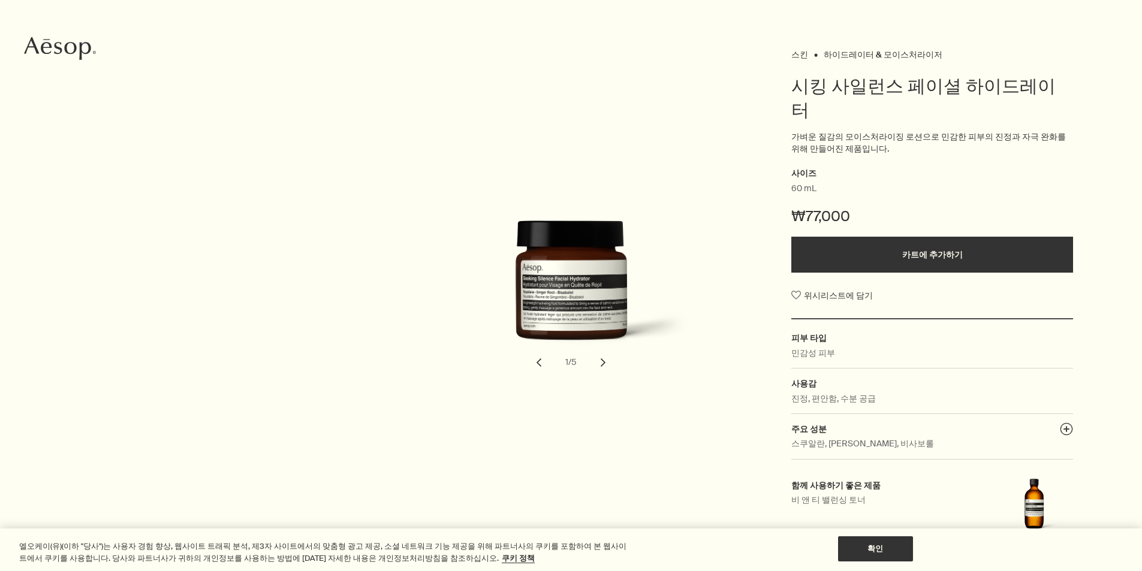
scroll to position [120, 0]
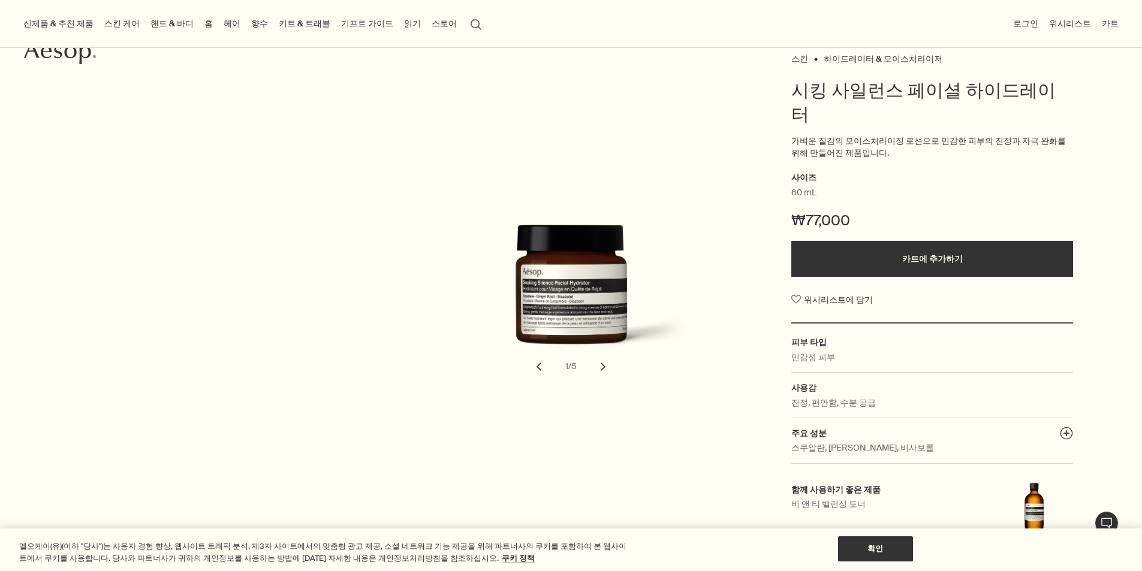
click at [604, 354] on button "chevron" at bounding box center [603, 367] width 26 height 26
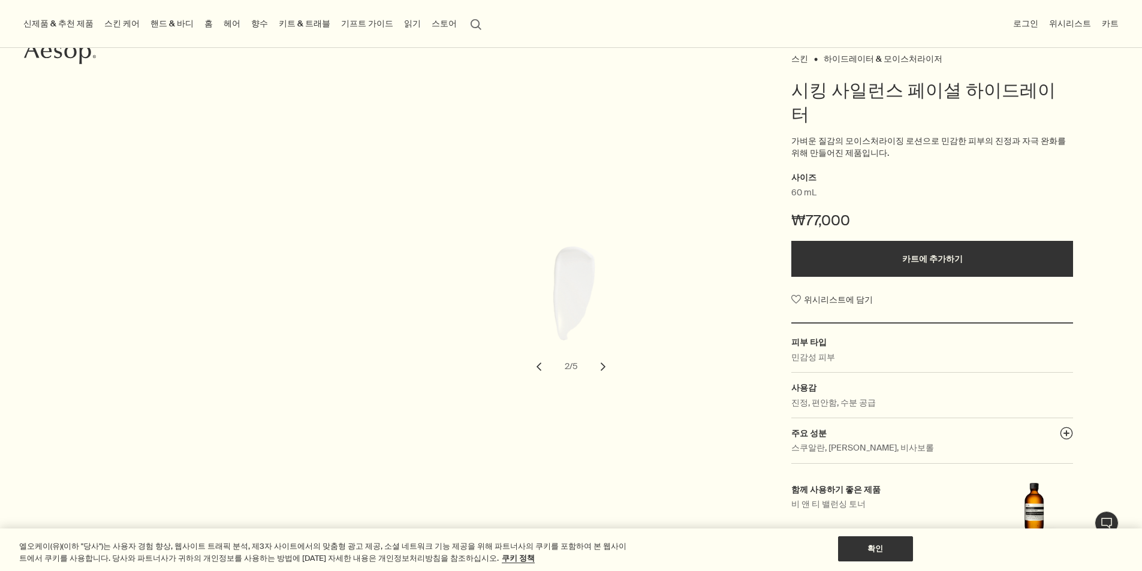
click at [604, 354] on button "chevron" at bounding box center [603, 367] width 26 height 26
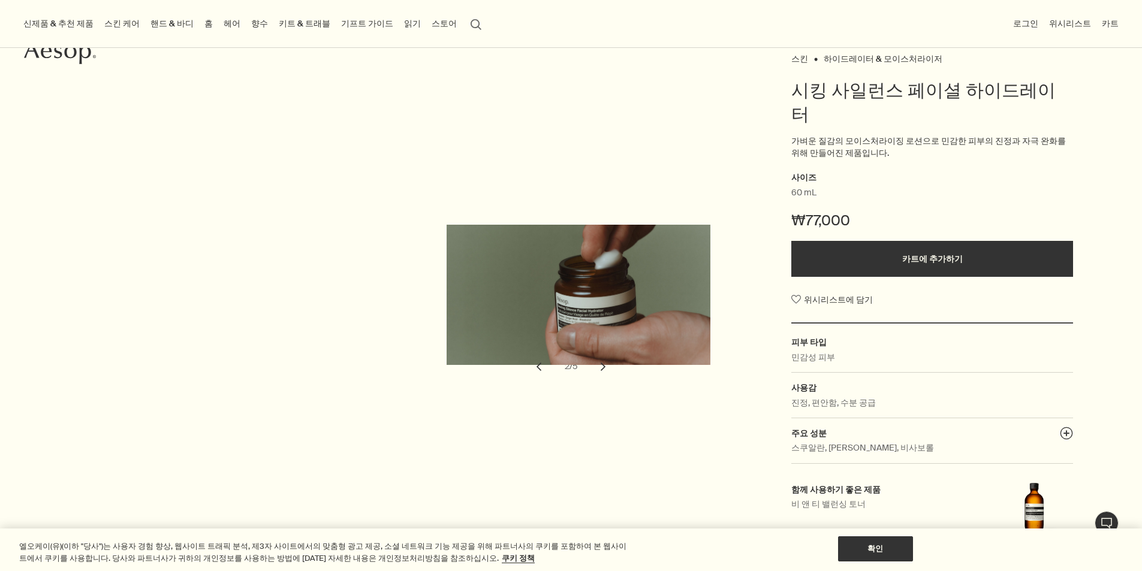
click at [604, 354] on button "chevron" at bounding box center [603, 367] width 26 height 26
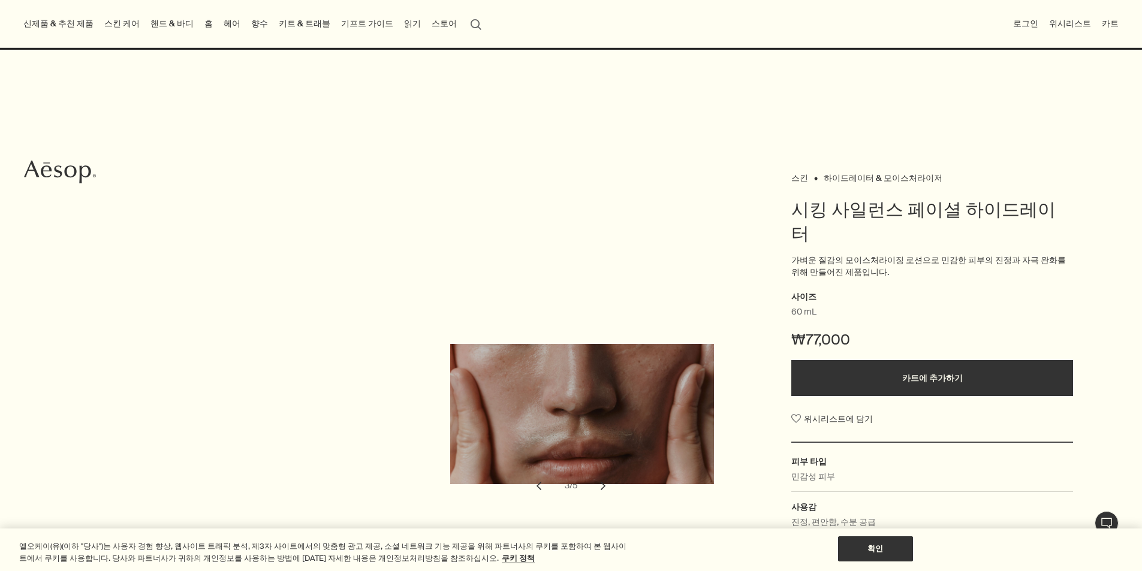
scroll to position [0, 0]
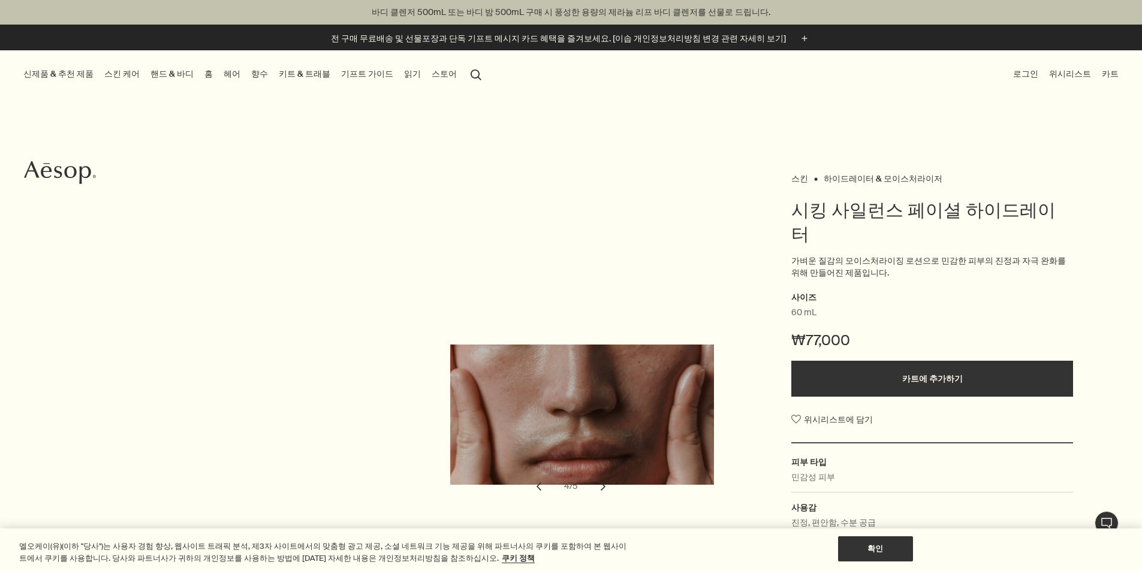
click at [81, 177] on icon at bounding box center [84, 175] width 11 height 18
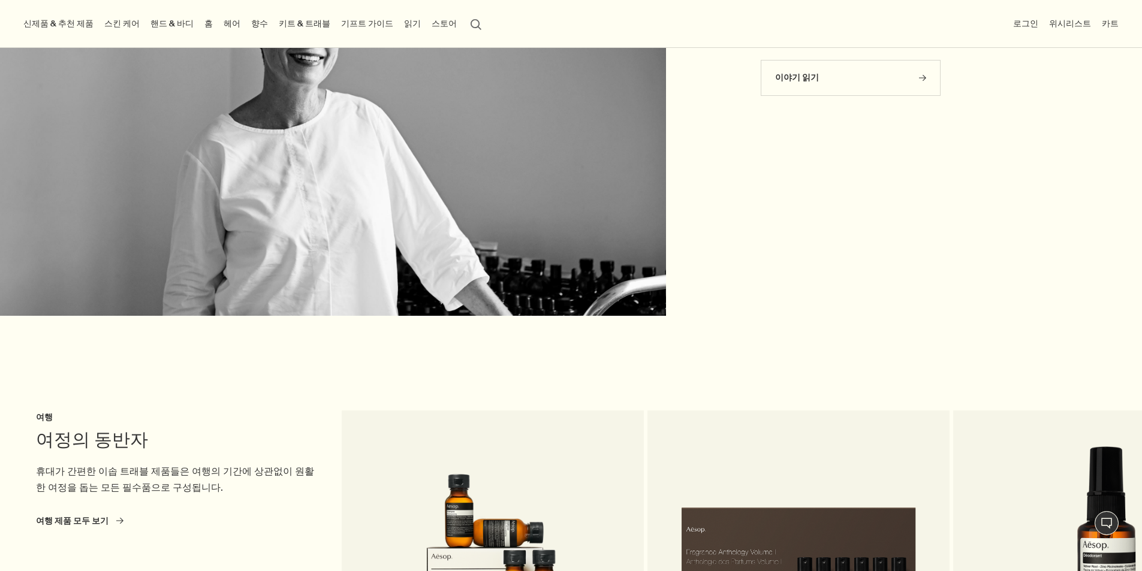
scroll to position [2097, 0]
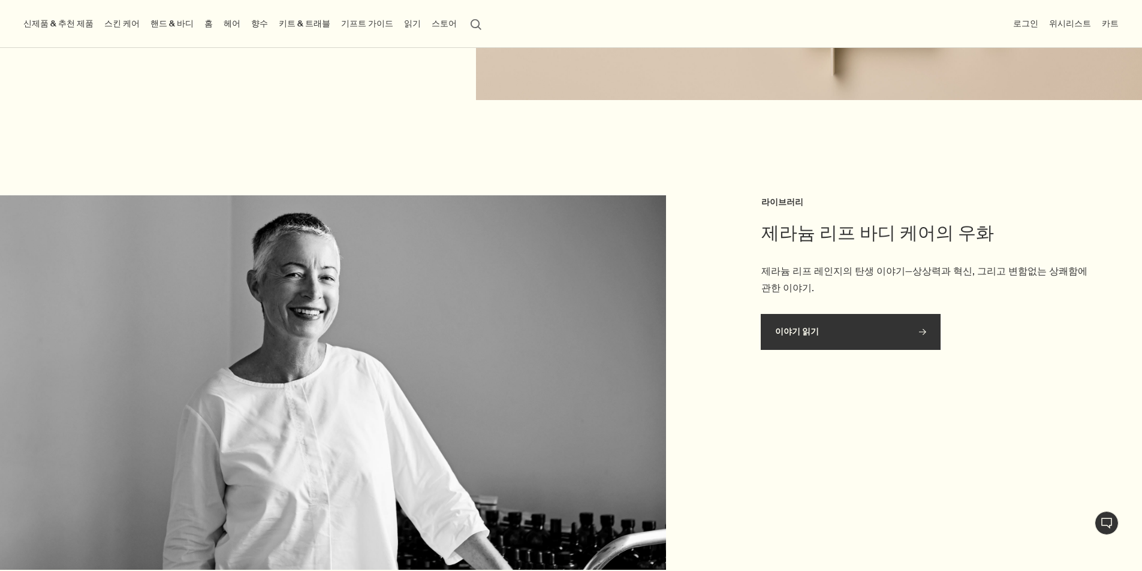
click at [829, 314] on link "이야기 읽기 rightArrow" at bounding box center [850, 332] width 180 height 36
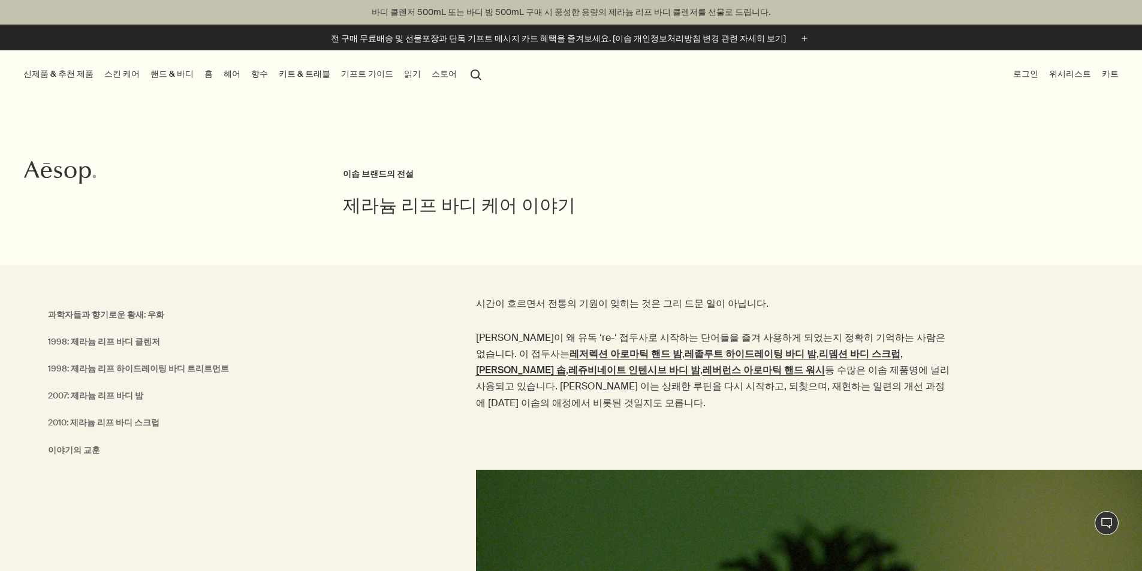
click at [215, 79] on link "홈" at bounding box center [208, 74] width 13 height 16
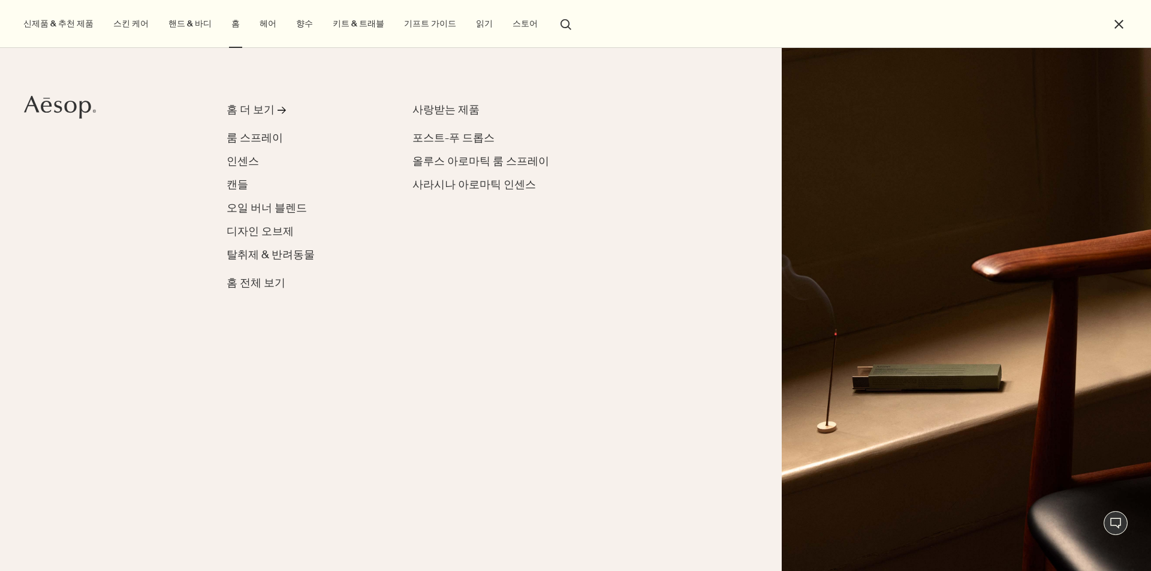
click at [424, 29] on link "기프트 가이드" at bounding box center [430, 24] width 57 height 16
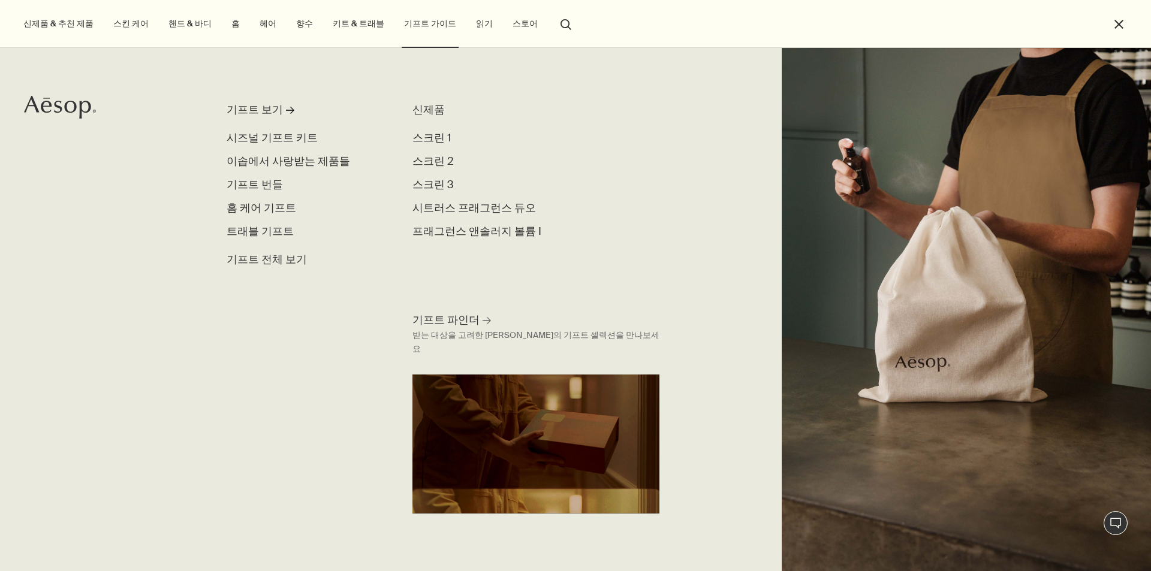
click at [473, 28] on link "읽기" at bounding box center [484, 24] width 22 height 16
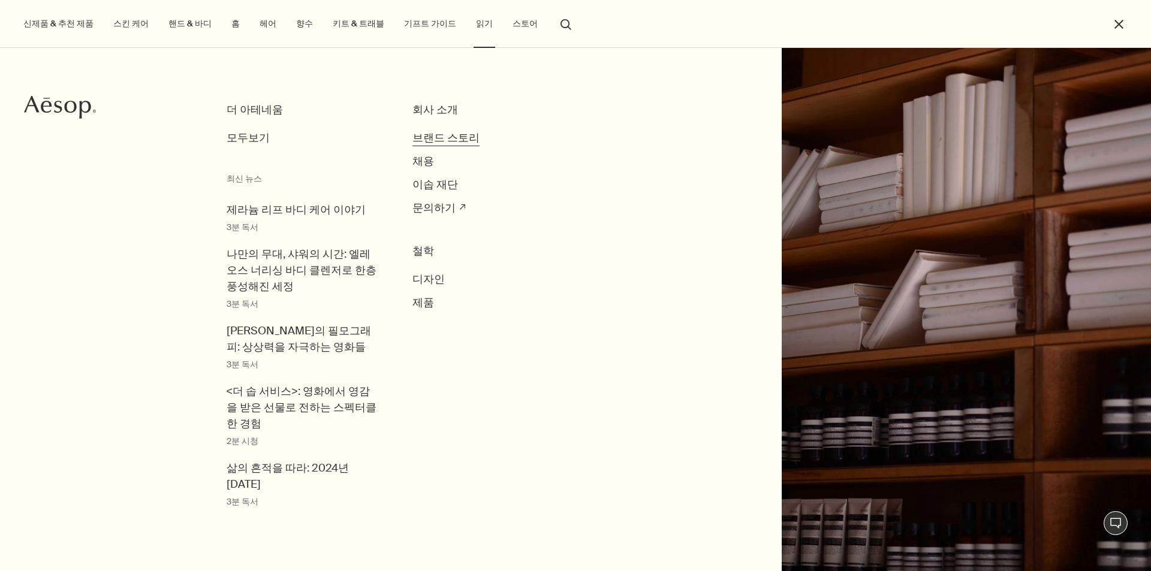
click at [454, 135] on span "브랜드 스토리" at bounding box center [445, 138] width 67 height 14
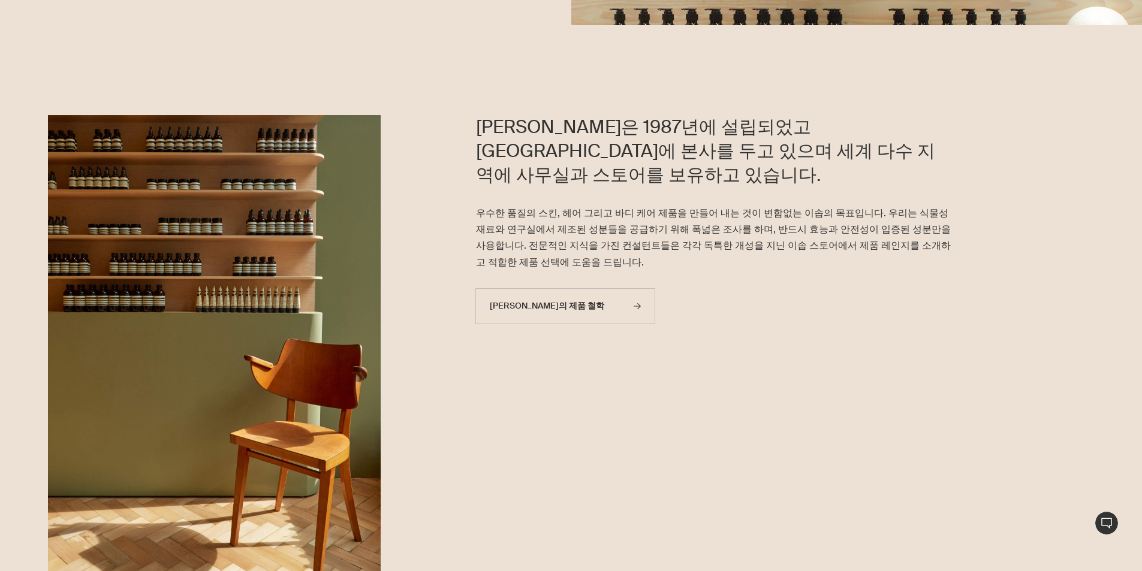
scroll to position [360, 0]
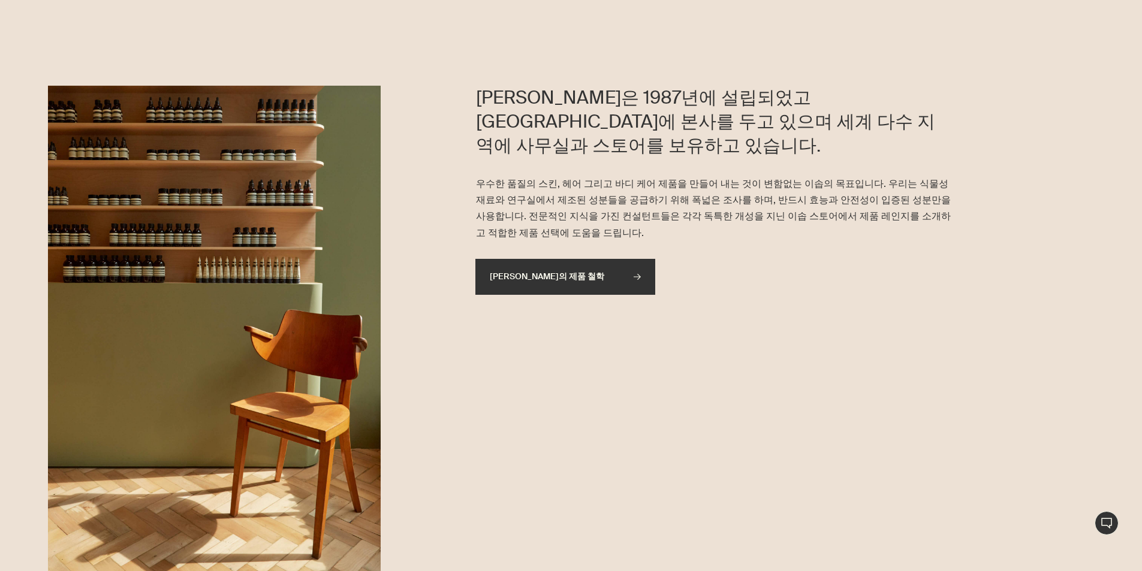
click at [574, 259] on link "이솝의 제품 철학 rightArrow" at bounding box center [565, 277] width 180 height 36
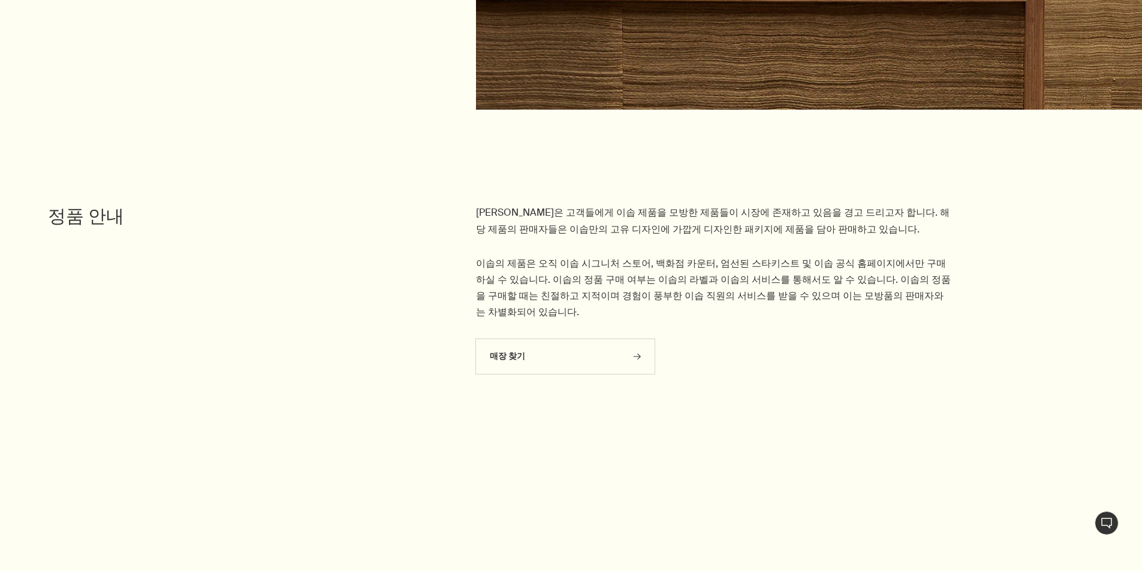
scroll to position [1798, 0]
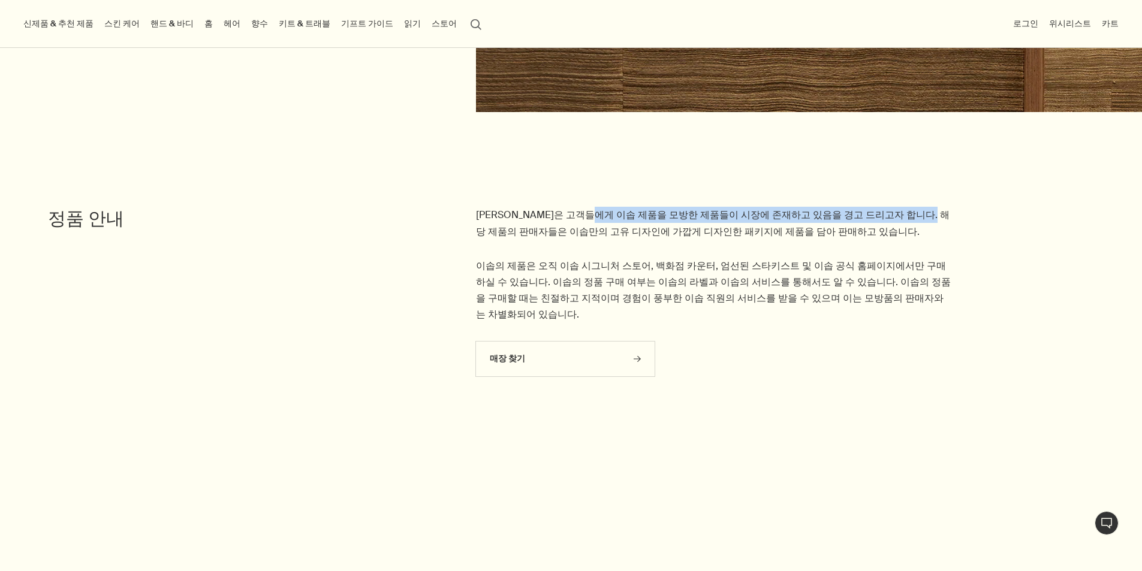
drag, startPoint x: 896, startPoint y: 163, endPoint x: 1056, endPoint y: 147, distance: 160.8
click at [956, 156] on section "[PERSON_NAME]은 고객들에게 이솝 제품을 모방한 제품들이 시장에 존재하고 있음을 경고 드리고자 합니다. 해당 제품의 판매자들은 이솝만…" at bounding box center [571, 252] width 1142 height 271
click at [1023, 207] on div "이솝은 고객들에게 이솝 제품을 모방한 제품들이 시장에 존재하고 있음을 경고 드리고자 합니다. 해당 제품의 판매자들은 이솝만의 고유 디자인에 가…" at bounding box center [761, 298] width 761 height 182
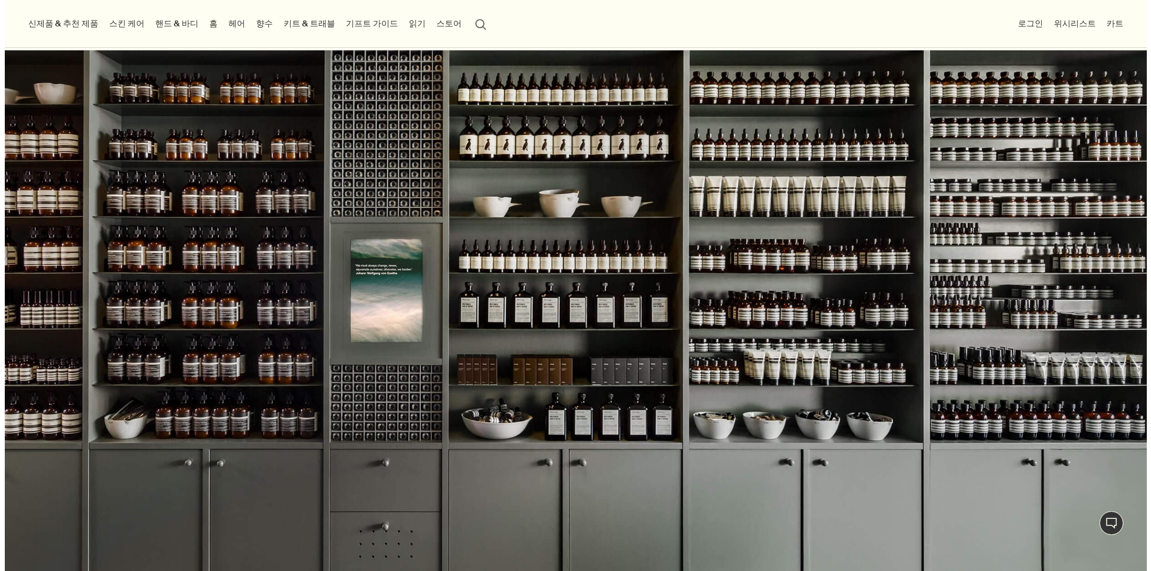
scroll to position [180, 0]
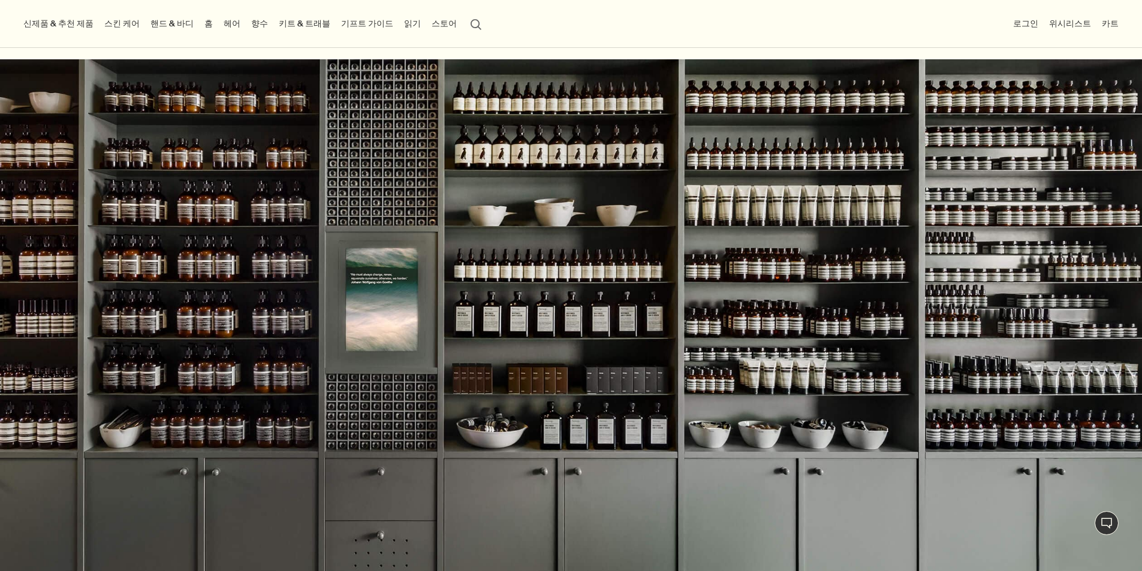
click at [270, 41] on li "향수 향수 더 보기 rightArrow 플로럴 프레쉬 우디 오퓰런트 향수 전체 보기 신제품 오르너 오 드 퍼퓸 프래그런스 앤솔러지 볼륨 I 시…" at bounding box center [260, 24] width 22 height 48
click at [270, 31] on link "향수" at bounding box center [260, 24] width 22 height 16
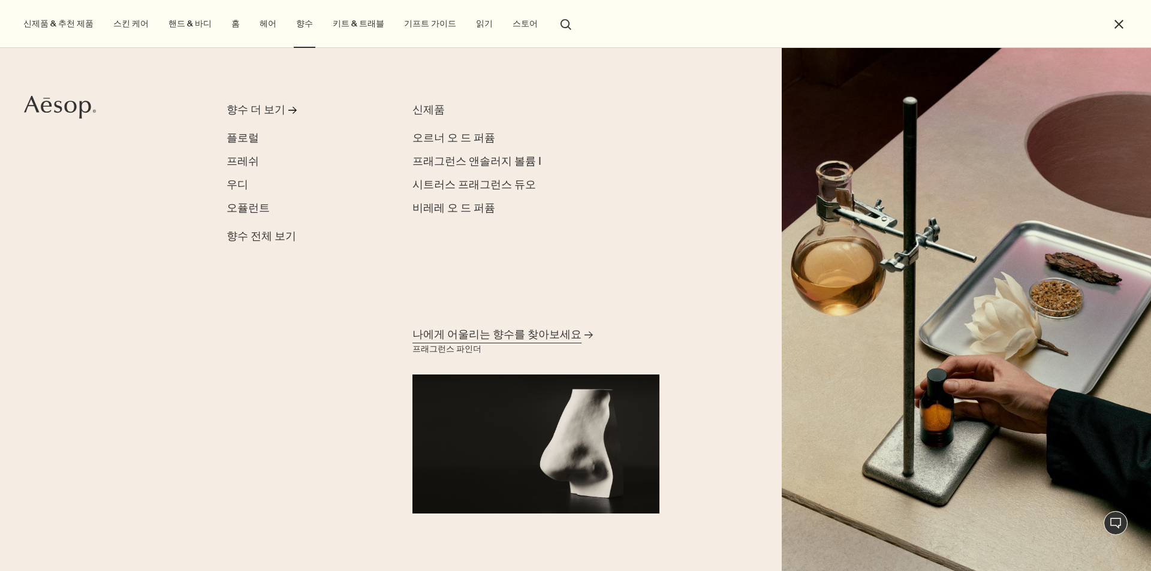
click at [484, 328] on span "나에게 어울리는 향수를 찾아보세요" at bounding box center [496, 334] width 169 height 15
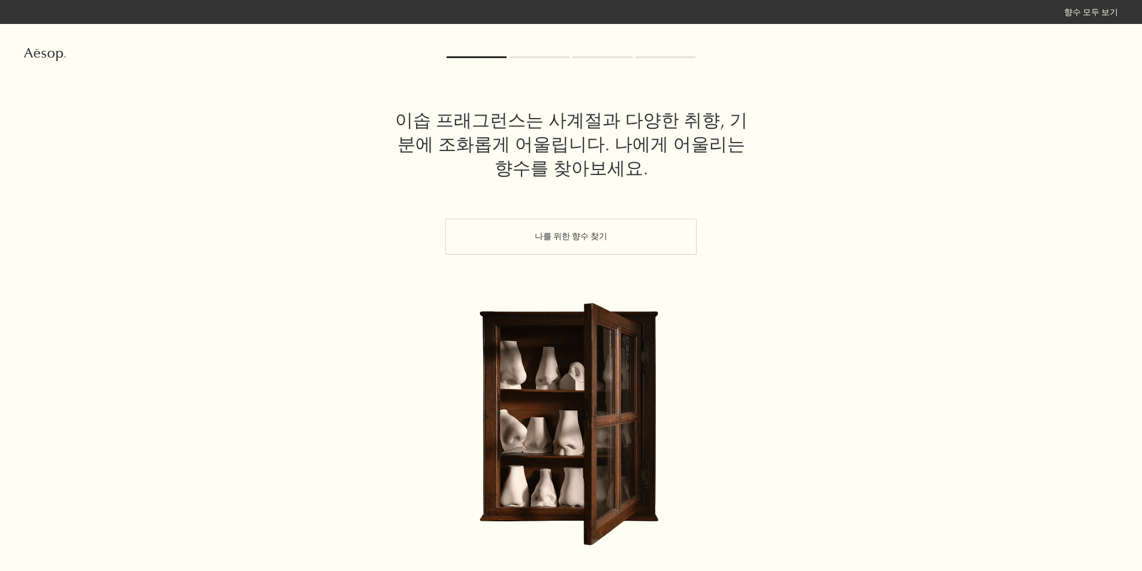
click at [580, 253] on button "나를 위한 향수 찾기" at bounding box center [570, 237] width 251 height 36
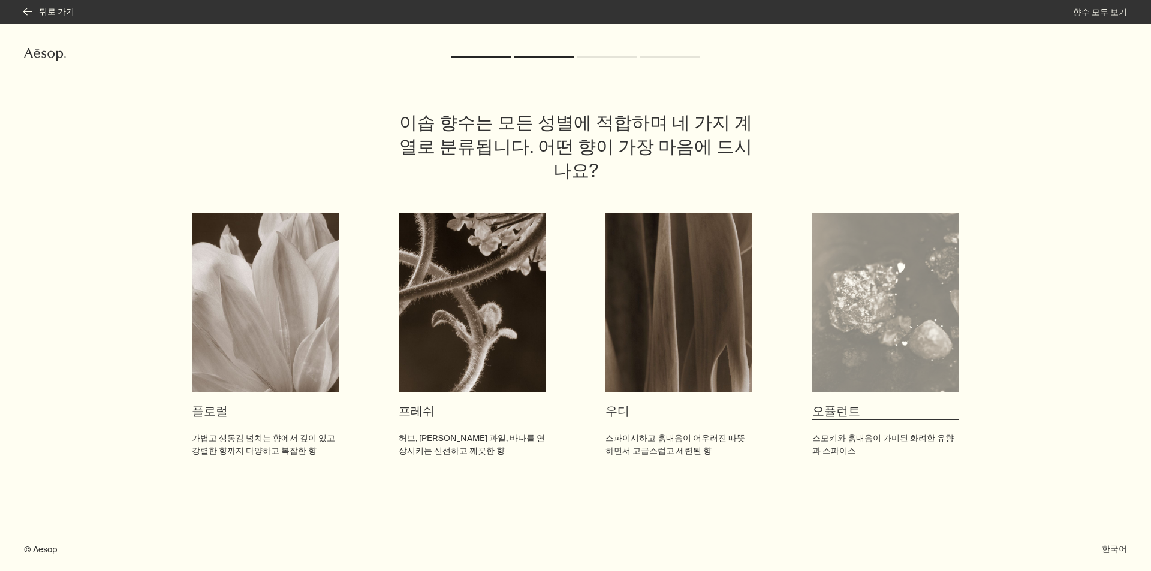
click at [882, 291] on img at bounding box center [885, 303] width 147 height 180
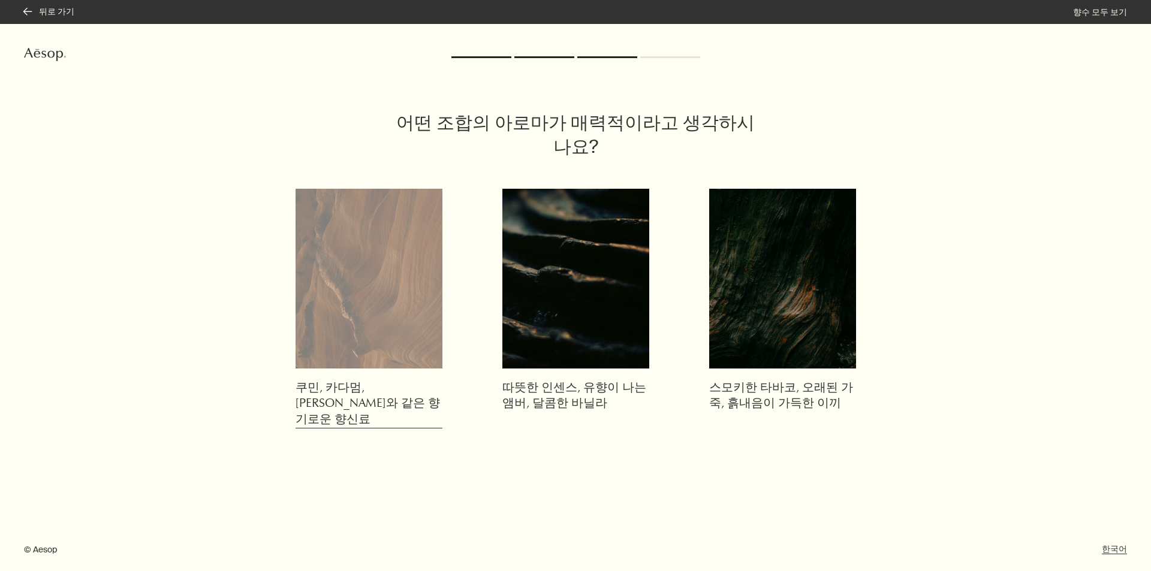
click at [403, 311] on img at bounding box center [368, 279] width 147 height 180
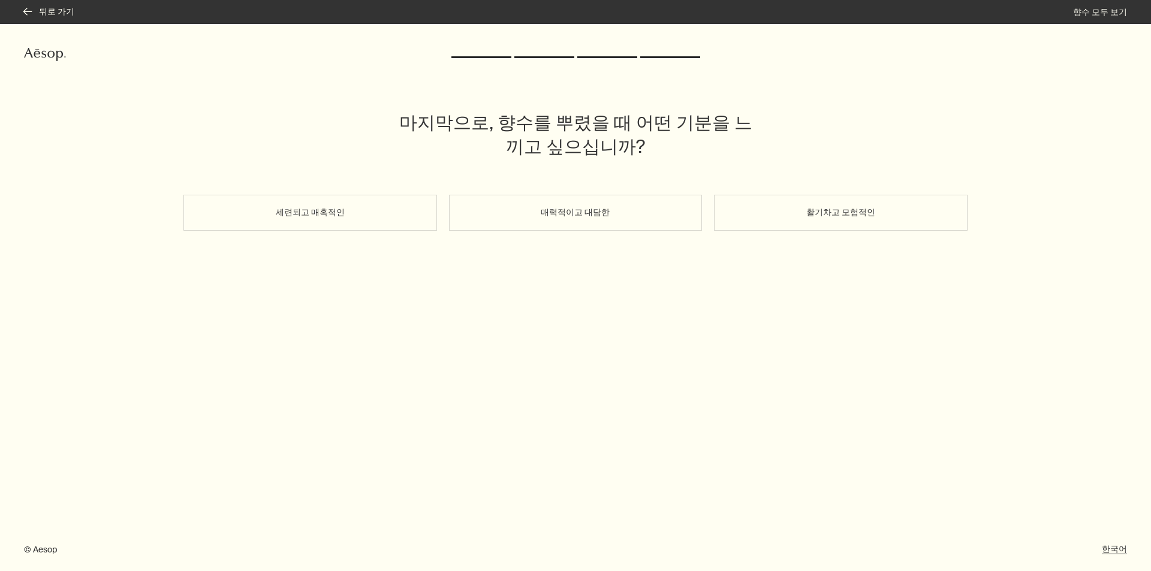
click at [348, 228] on button "세련되고 매혹적인" at bounding box center [309, 213] width 253 height 36
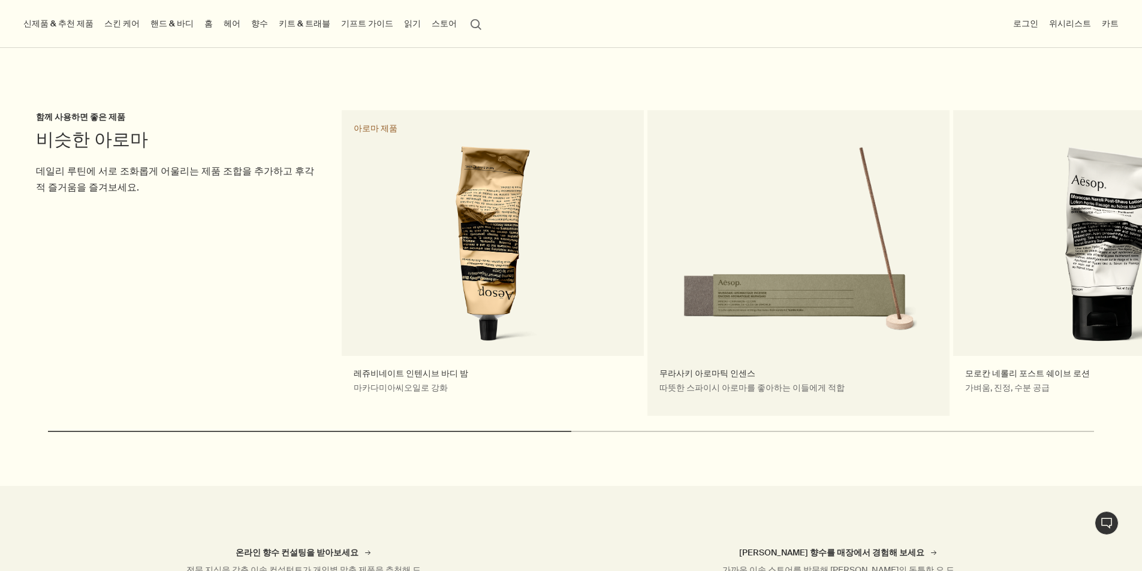
scroll to position [1258, 0]
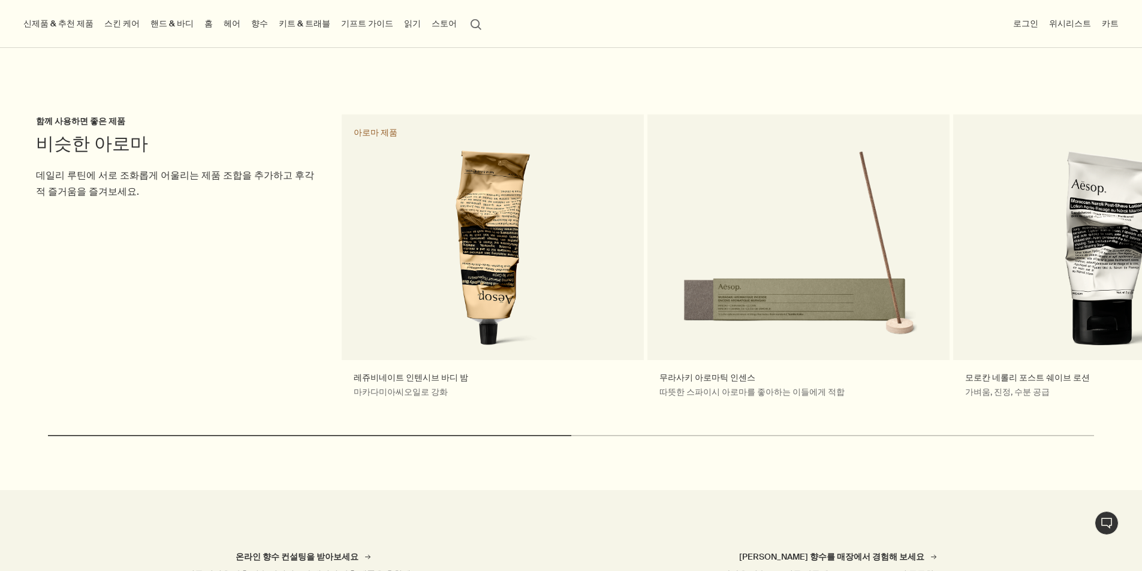
drag, startPoint x: 529, startPoint y: 419, endPoint x: 546, endPoint y: 419, distance: 17.4
click at [546, 435] on div at bounding box center [309, 435] width 523 height 1
drag, startPoint x: 562, startPoint y: 417, endPoint x: 591, endPoint y: 416, distance: 29.4
click at [591, 416] on div "chevron 비슷한 아로마 함께 사용하면 좋은 제품 데일리 루틴에 서로 조화롭게 어울리는 제품 조합을 추가하고 후각적 즐거움을 즐겨보세요. …" at bounding box center [571, 285] width 1142 height 349
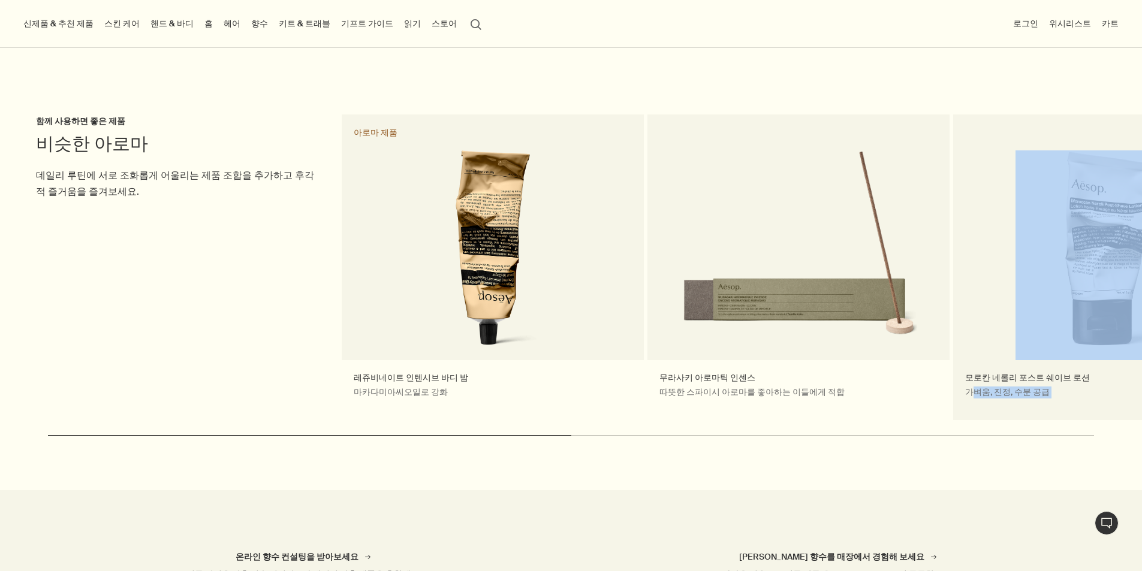
drag, startPoint x: 562, startPoint y: 419, endPoint x: 1139, endPoint y: 362, distance: 579.9
click at [982, 398] on div "chevron 비슷한 아로마 함께 사용하면 좋은 제품 데일리 루틴에 서로 조화롭게 어울리는 제품 조합을 추가하고 후각적 즐거움을 즐겨보세요. …" at bounding box center [571, 285] width 1142 height 349
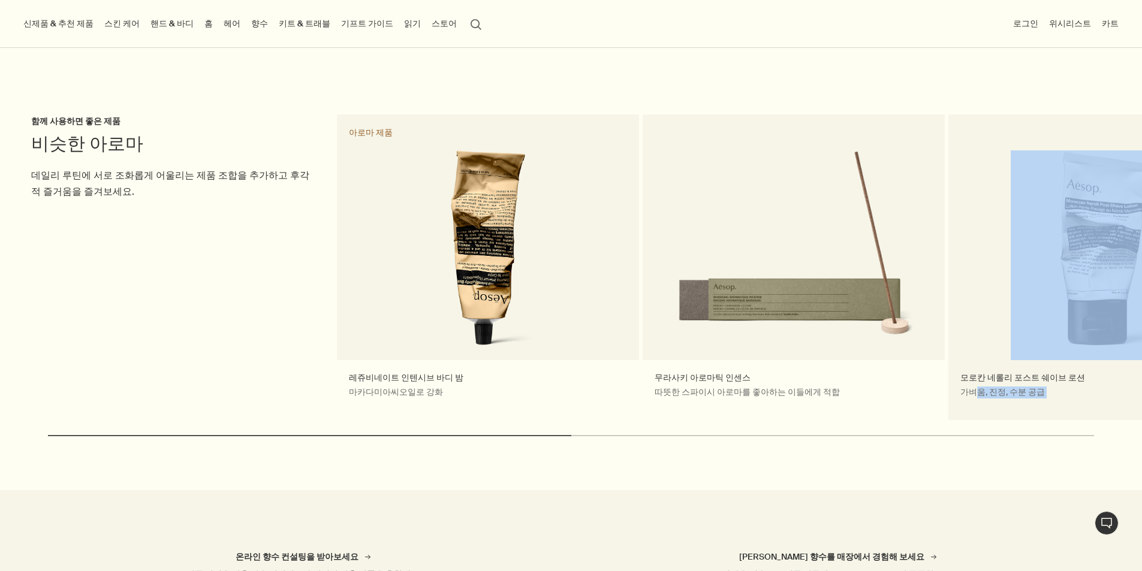
drag, startPoint x: 886, startPoint y: 234, endPoint x: 1013, endPoint y: 358, distance: 177.1
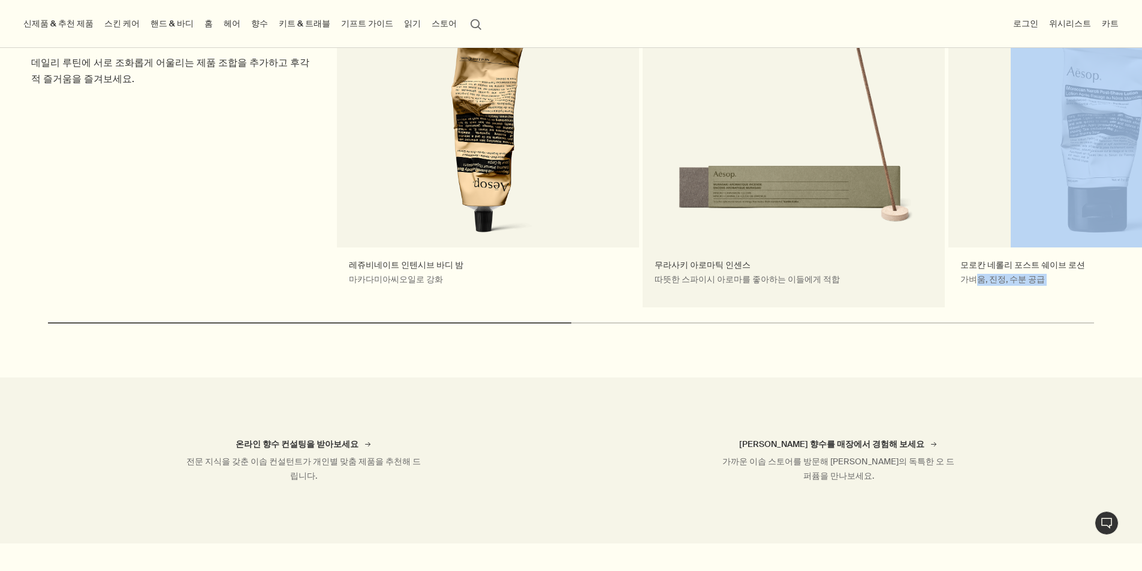
scroll to position [1199, 0]
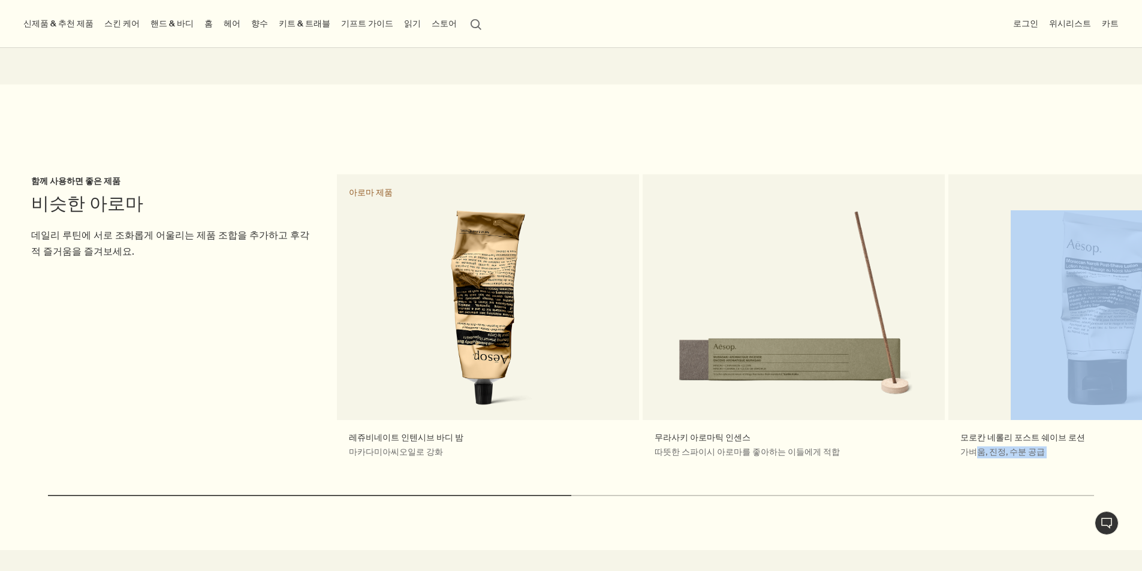
click at [561, 495] on div at bounding box center [309, 495] width 523 height 1
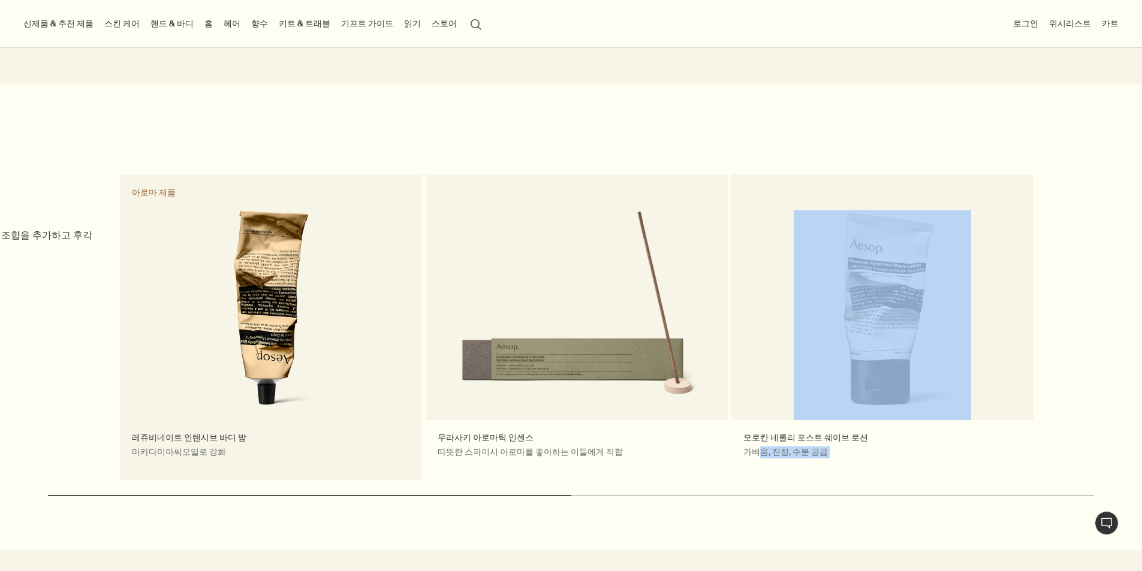
drag, startPoint x: 564, startPoint y: 337, endPoint x: 201, endPoint y: 333, distance: 363.2
click at [282, 335] on link "레쥬비네이트 인텐시브 바디 밤 마카다미아씨오일로 강화 아로마 제품" at bounding box center [271, 327] width 302 height 306
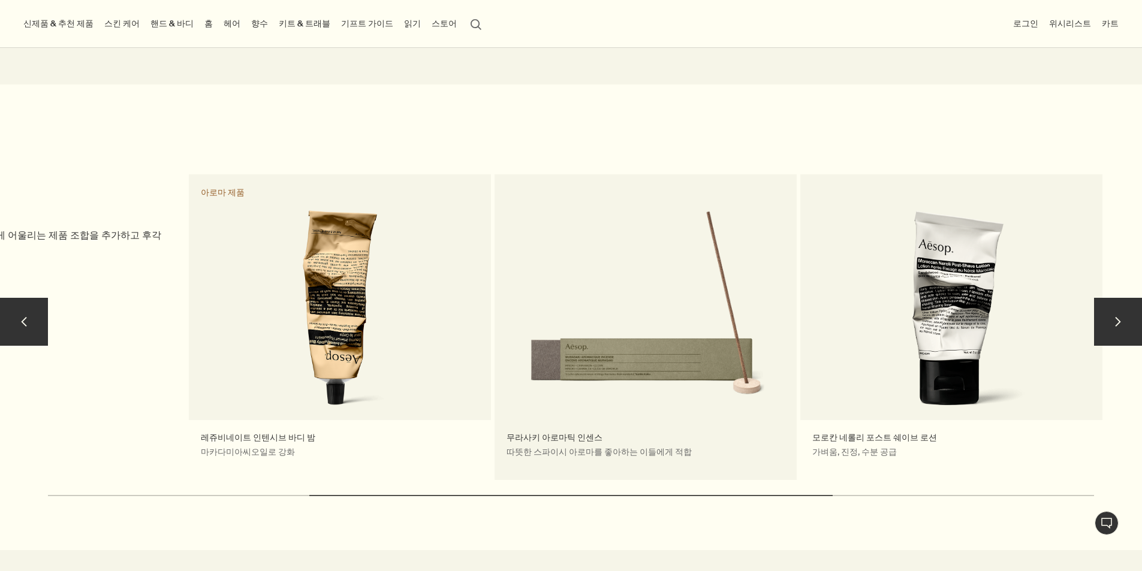
drag, startPoint x: 820, startPoint y: 299, endPoint x: 542, endPoint y: 313, distance: 279.0
click at [534, 315] on div "비슷한 아로마 함께 사용하면 좋은 제품 데일리 루틴에 서로 조화롭게 어울리는 제품 조합을 추가하고 후각적 즐거움을 즐겨보세요. 레쥬비네이트 인…" at bounding box center [494, 327] width 1222 height 306
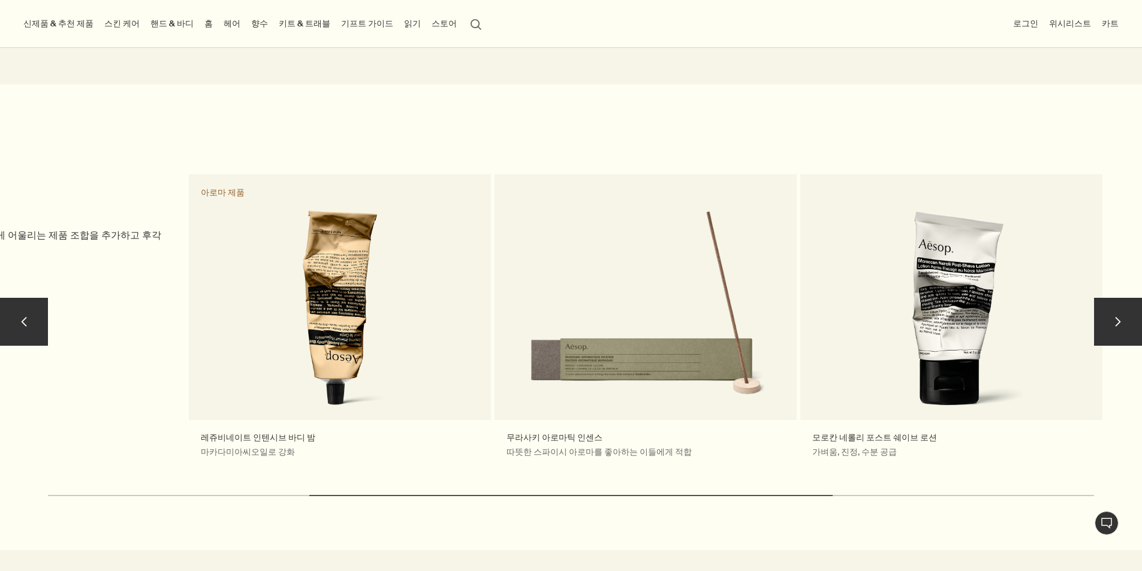
click at [1128, 298] on button "chevron" at bounding box center [1118, 322] width 48 height 48
click at [1126, 304] on button "chevron" at bounding box center [1118, 322] width 48 height 48
click at [1128, 305] on button "chevron" at bounding box center [1118, 322] width 48 height 48
click at [1116, 312] on button "chevron" at bounding box center [1118, 322] width 48 height 48
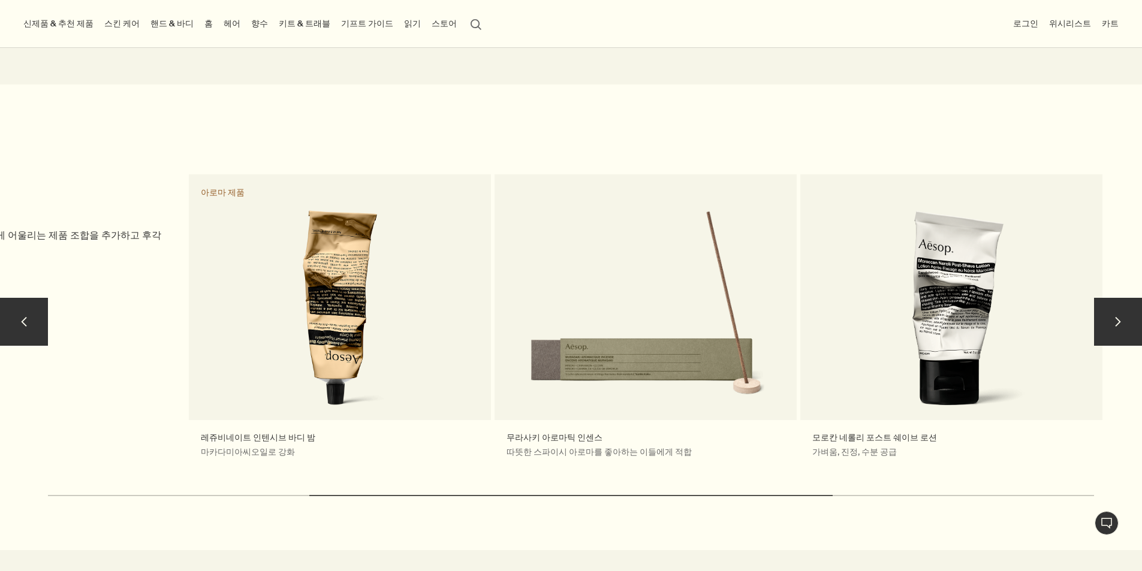
click at [1106, 310] on button "chevron" at bounding box center [1118, 322] width 48 height 48
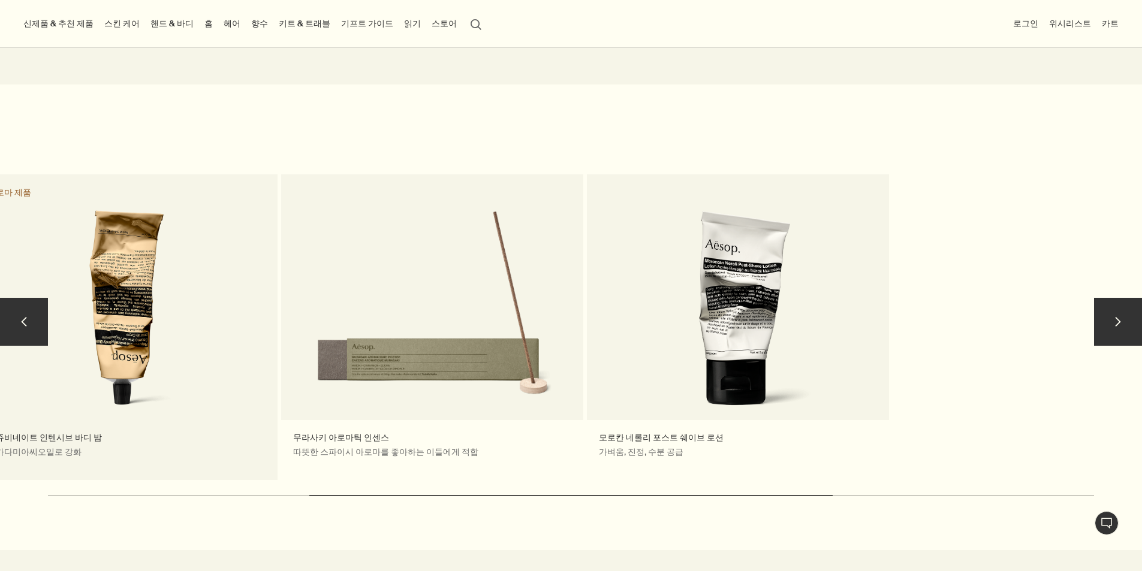
drag, startPoint x: 1011, startPoint y: 374, endPoint x: 22, endPoint y: 360, distance: 989.5
click at [145, 366] on div "비슷한 아로마 함께 사용하면 좋은 제품 데일리 루틴에 서로 조화롭게 어울리는 제품 조합을 추가하고 후각적 즐거움을 즐겨보세요. 레쥬비네이트 인…" at bounding box center [281, 327] width 1222 height 306
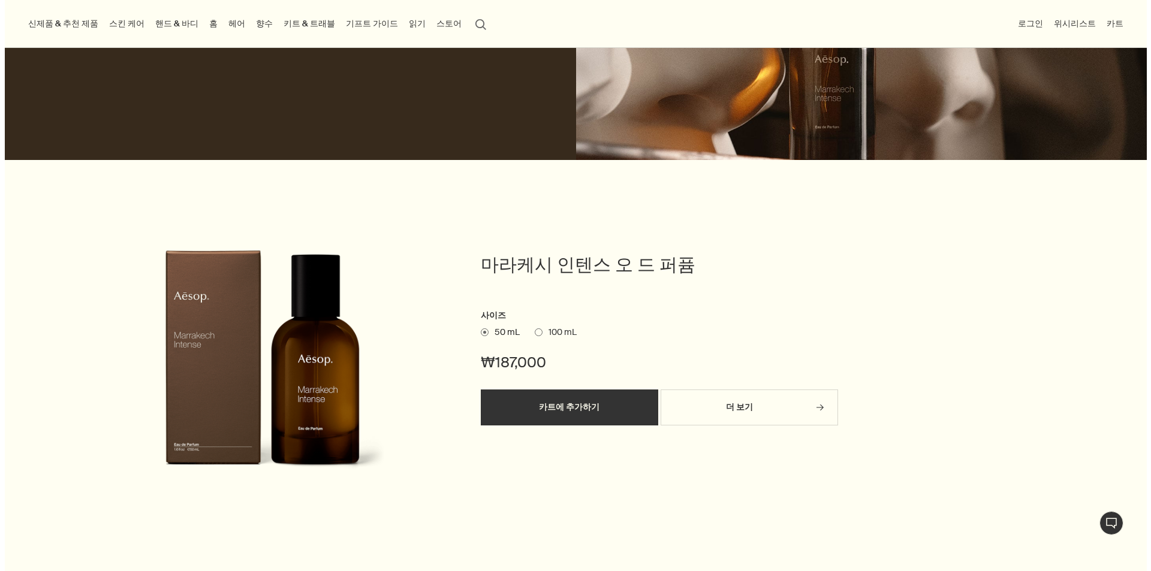
scroll to position [0, 0]
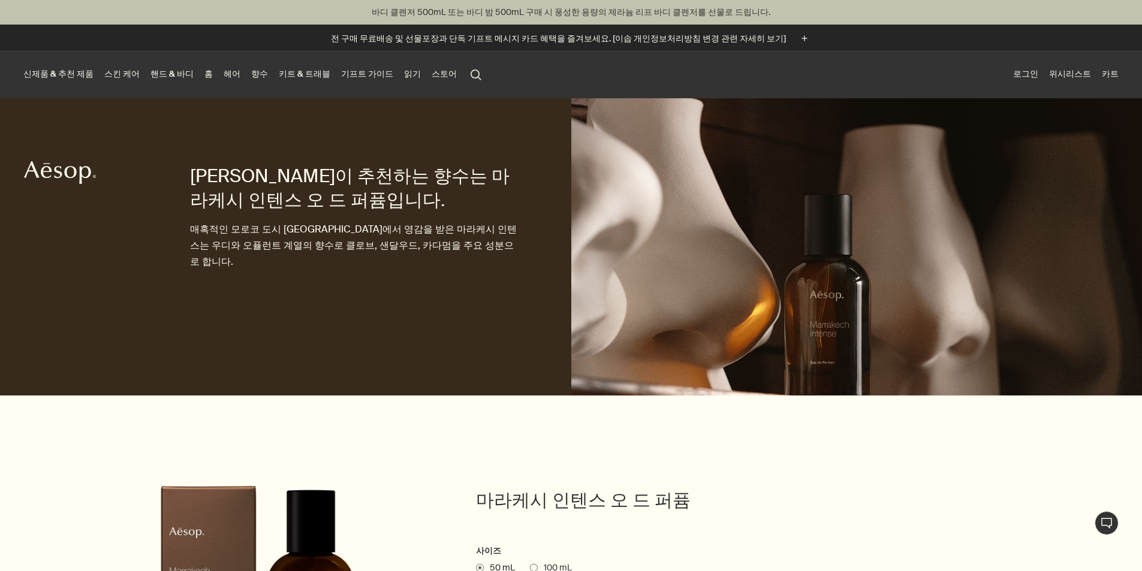
click at [333, 66] on link "키트 & 트래블" at bounding box center [304, 74] width 56 height 16
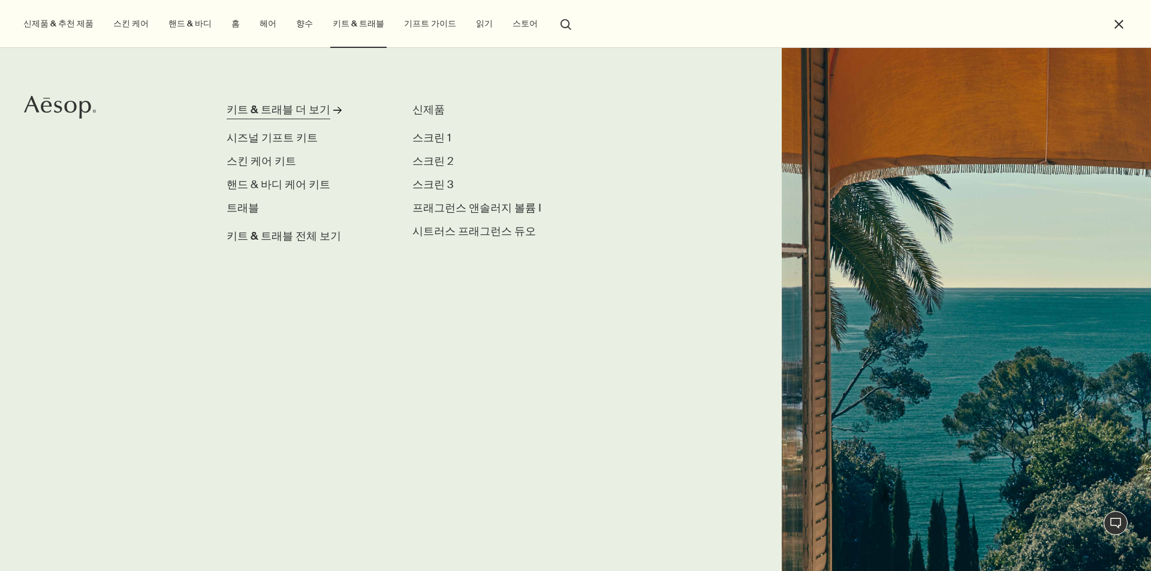
click at [316, 114] on div "키트 & 트래블 더 보기" at bounding box center [279, 110] width 104 height 16
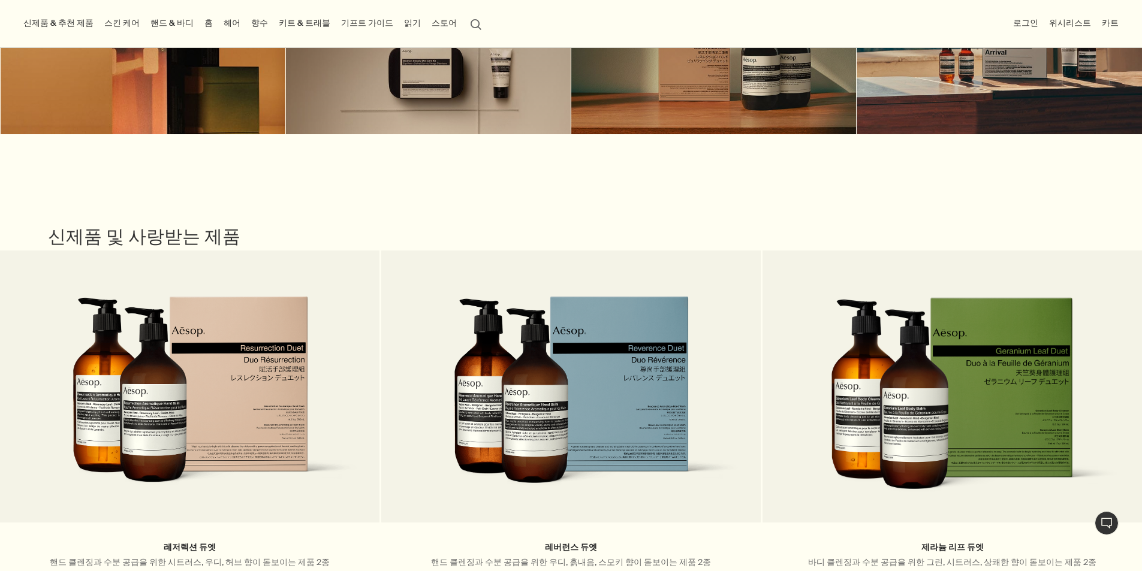
scroll to position [235, 0]
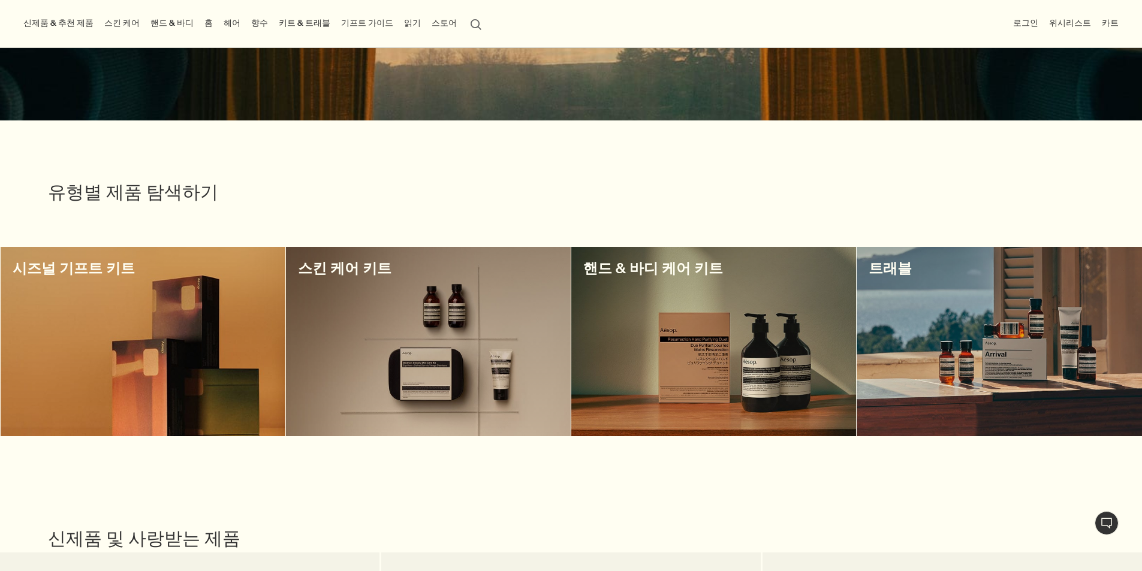
click at [431, 300] on div at bounding box center [428, 342] width 285 height 190
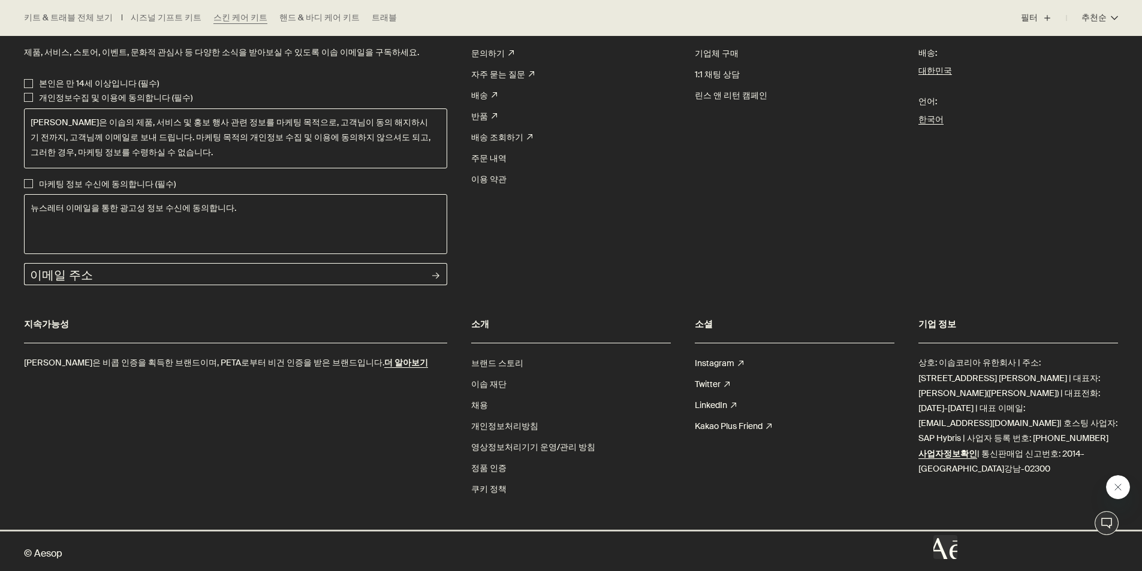
scroll to position [1349, 0]
